Goal: Transaction & Acquisition: Purchase product/service

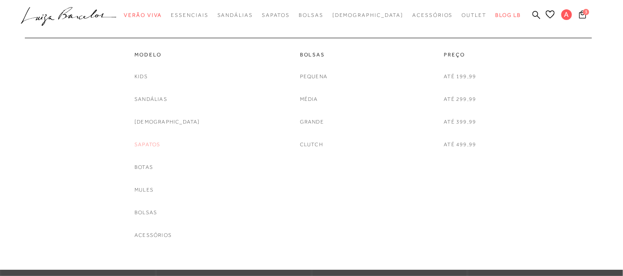
click at [160, 143] on link "Sapatos" at bounding box center [148, 144] width 26 height 9
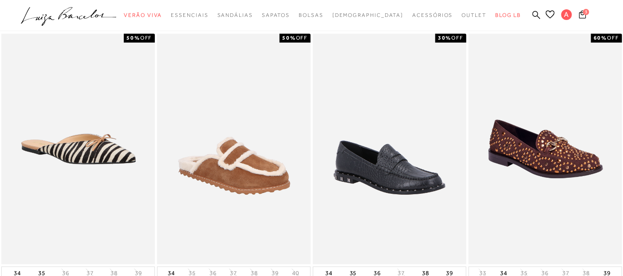
scroll to position [352, 0]
